Goal: Information Seeking & Learning: Learn about a topic

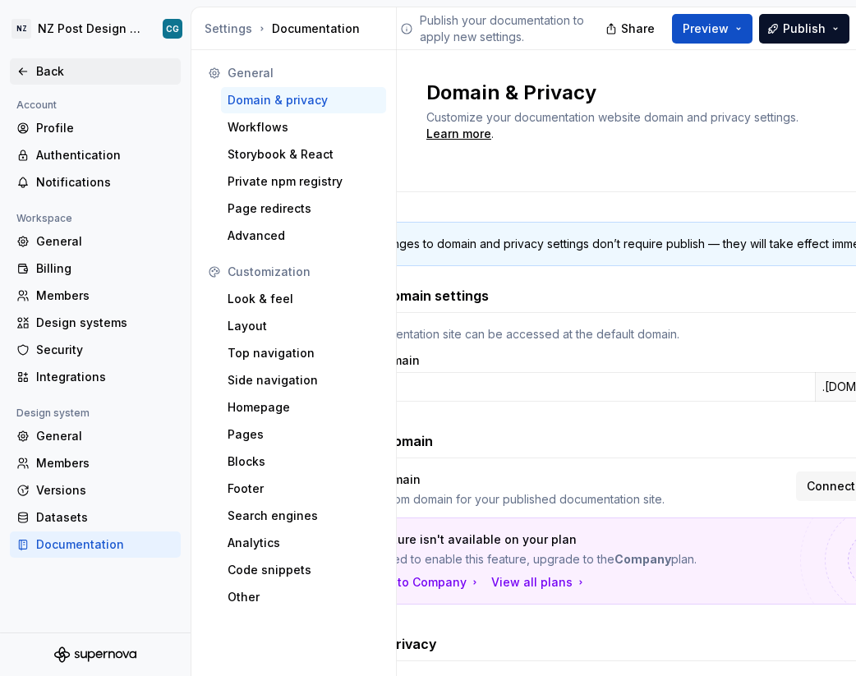
click at [31, 68] on div "Back" at bounding box center [95, 71] width 158 height 16
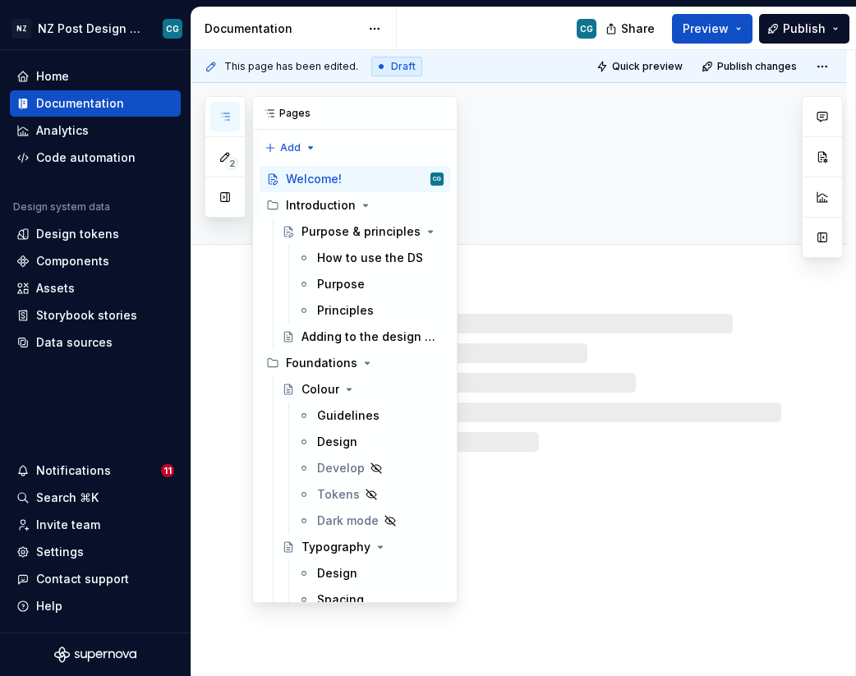
click at [229, 118] on icon "button" at bounding box center [225, 116] width 13 height 13
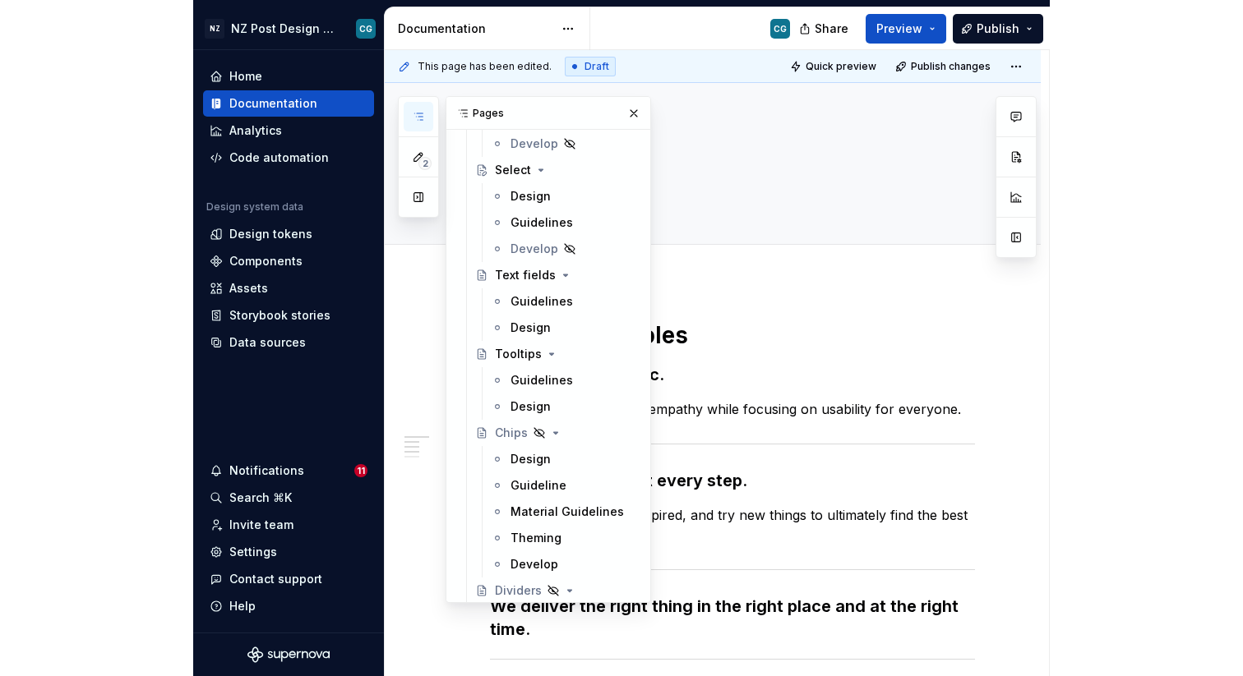
scroll to position [1584, 0]
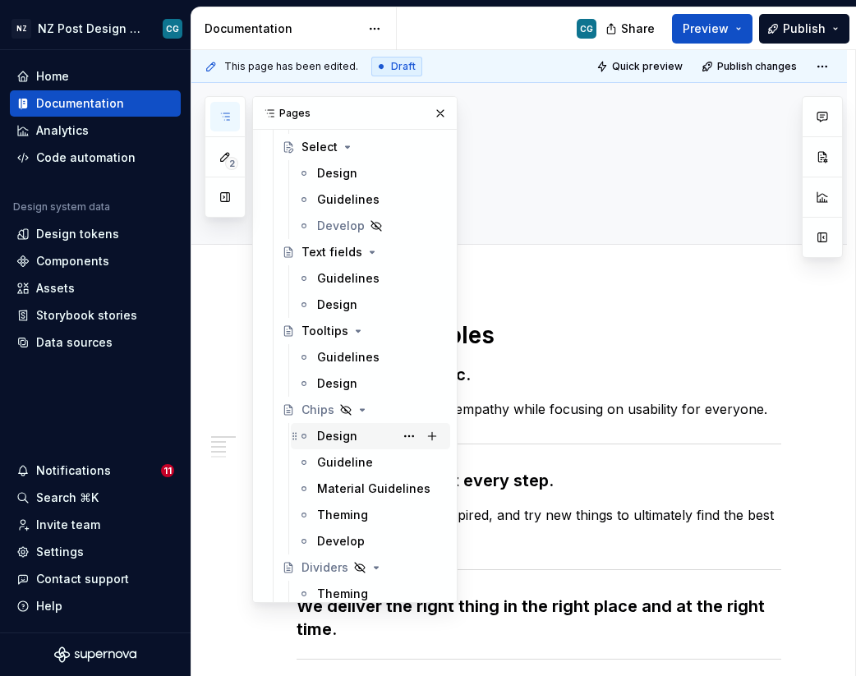
click at [339, 436] on div "Design" at bounding box center [337, 436] width 40 height 16
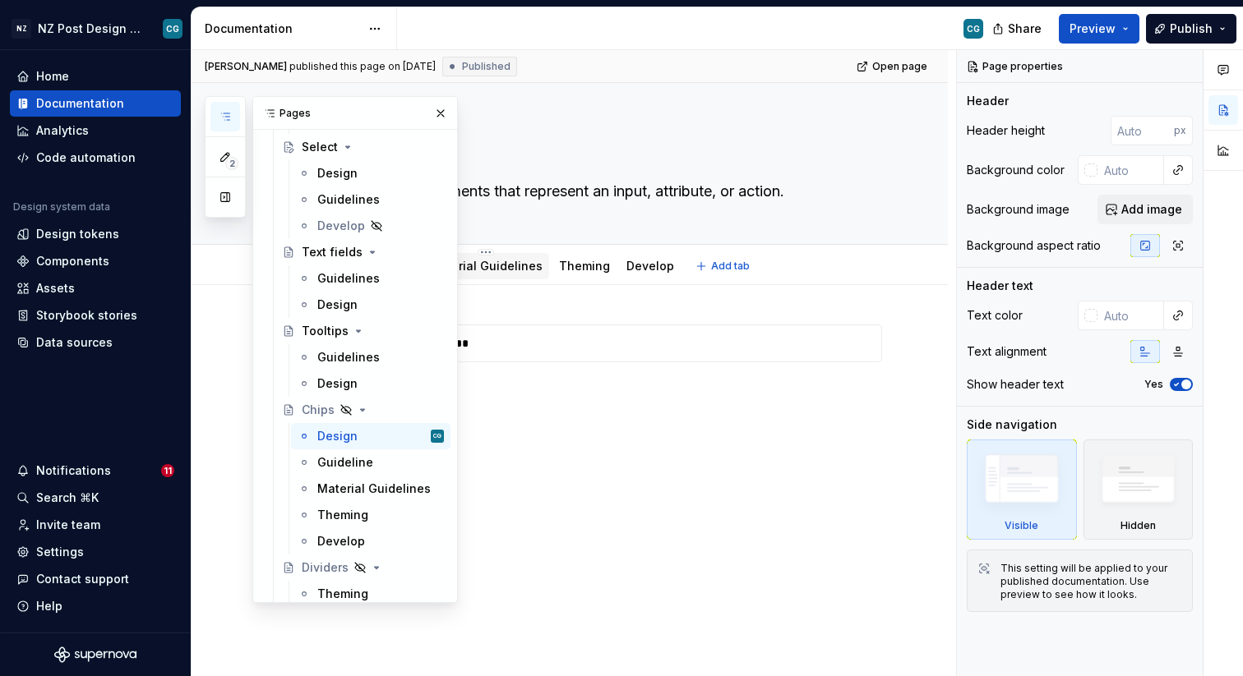
click at [506, 264] on link "Material Guidelines" at bounding box center [485, 266] width 113 height 14
click at [440, 113] on button "button" at bounding box center [440, 113] width 23 height 23
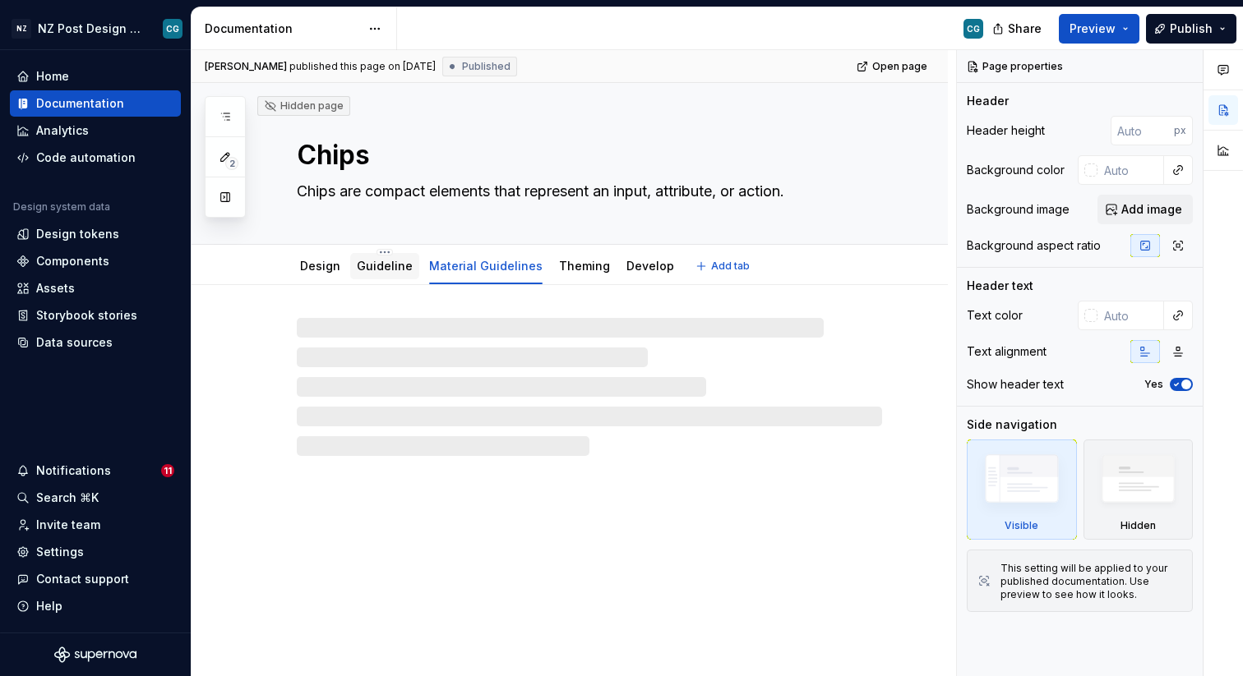
click at [388, 264] on link "Guideline" at bounding box center [385, 266] width 56 height 14
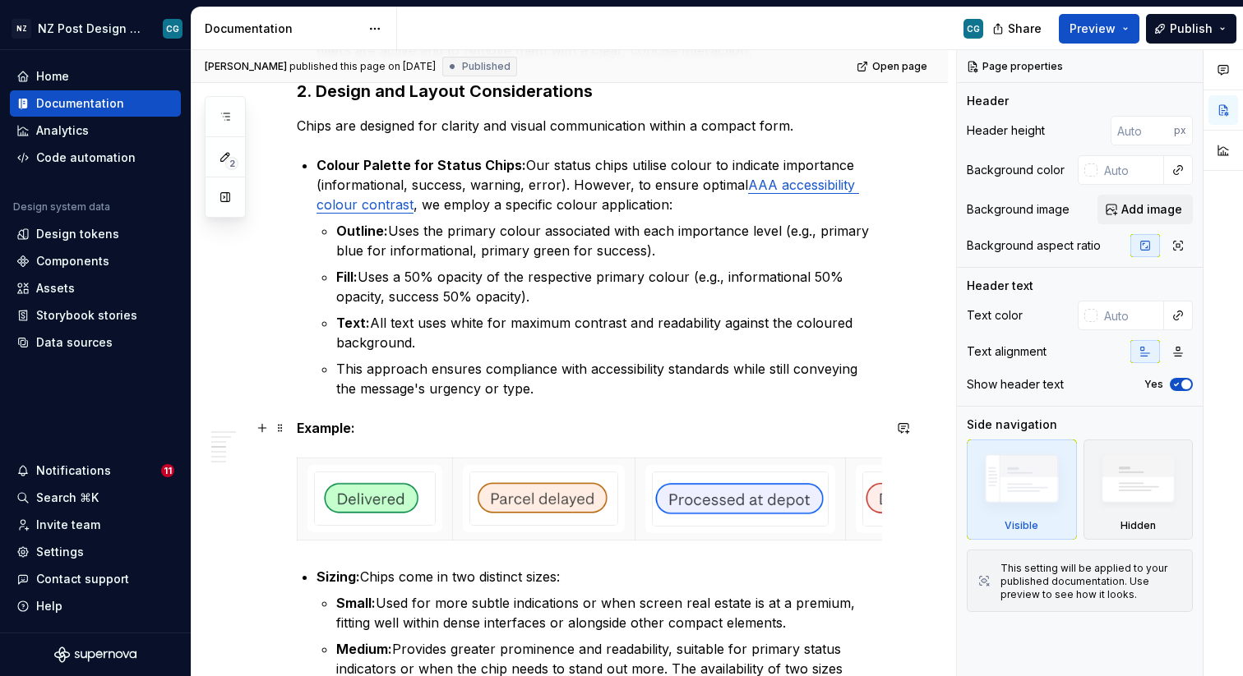
scroll to position [696, 0]
click at [540, 299] on p "Fill: Uses a 50% opacity of the respective primary colour (e.g., informational …" at bounding box center [609, 285] width 546 height 39
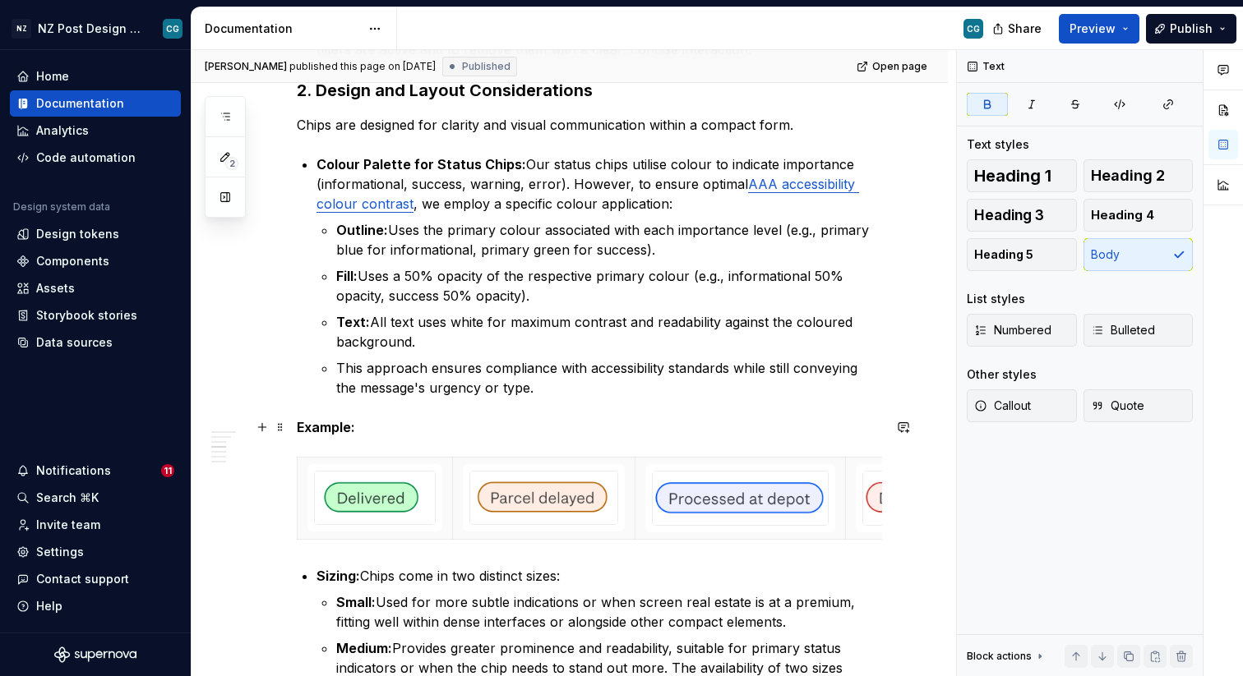
click at [569, 419] on p "Example:" at bounding box center [589, 427] width 585 height 20
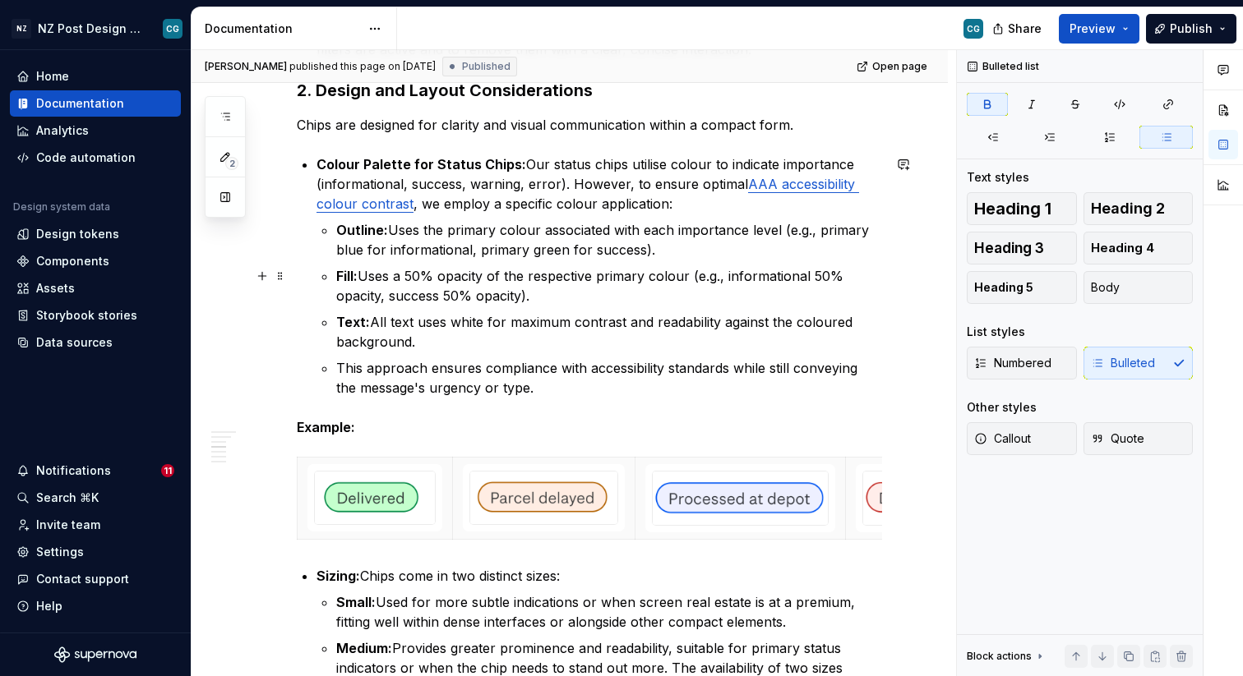
click at [344, 277] on strong "Fill:" at bounding box center [346, 276] width 21 height 16
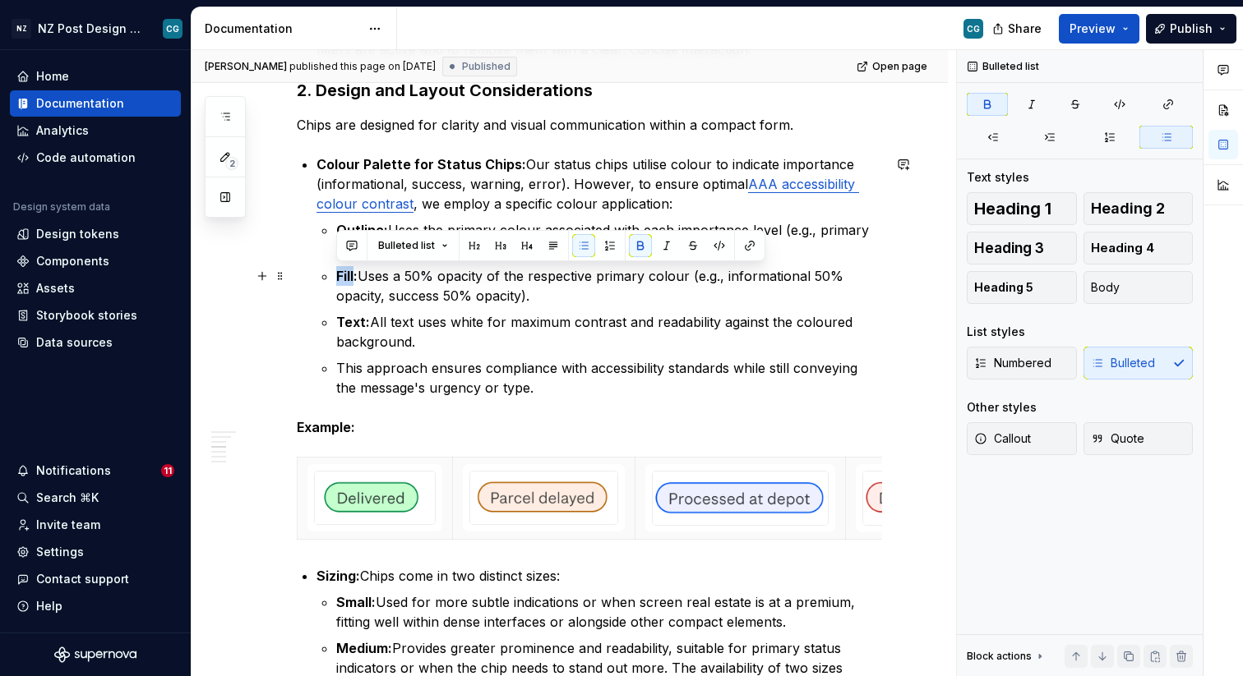
click at [344, 277] on strong "Fill:" at bounding box center [346, 276] width 21 height 16
type textarea "*"
